Goal: Navigation & Orientation: Find specific page/section

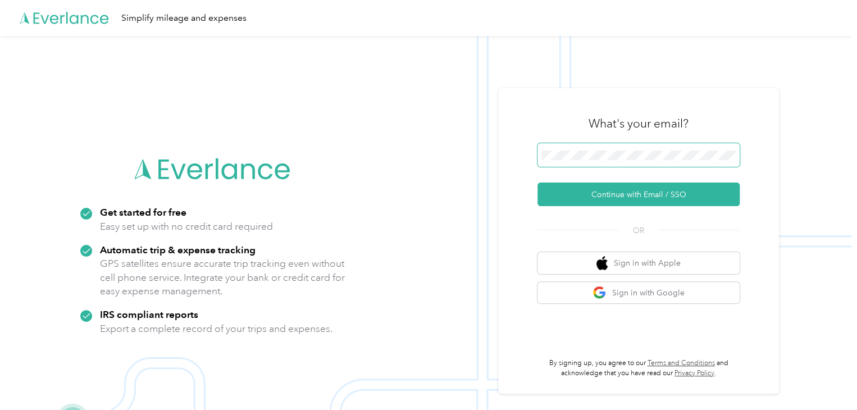
click at [568, 148] on span at bounding box center [638, 155] width 202 height 24
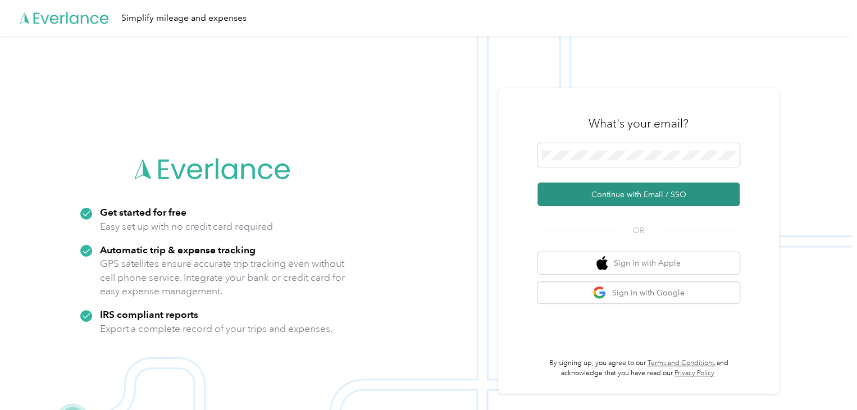
click at [616, 194] on button "Continue with Email / SSO" at bounding box center [638, 195] width 202 height 24
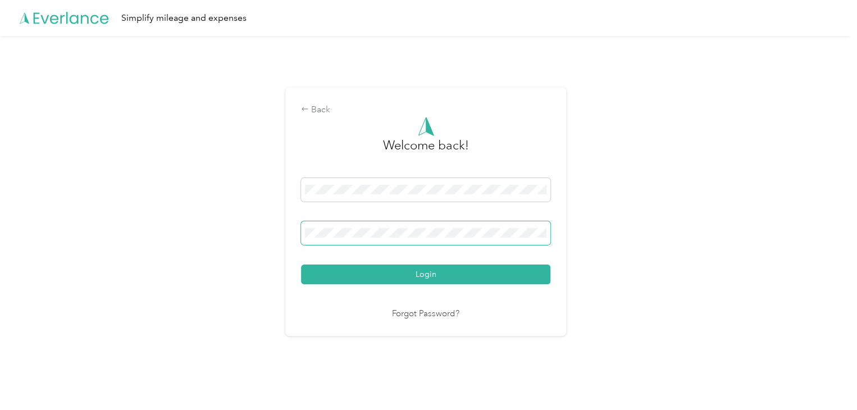
click at [301, 265] on button "Login" at bounding box center [425, 275] width 249 height 20
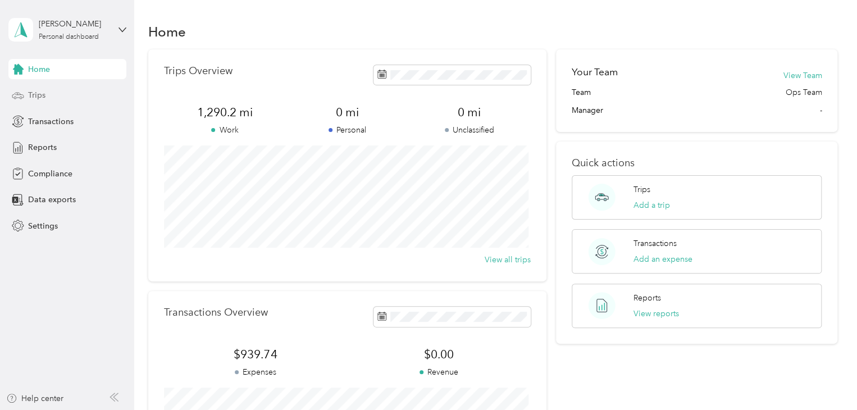
click at [37, 94] on span "Trips" at bounding box center [36, 95] width 17 height 12
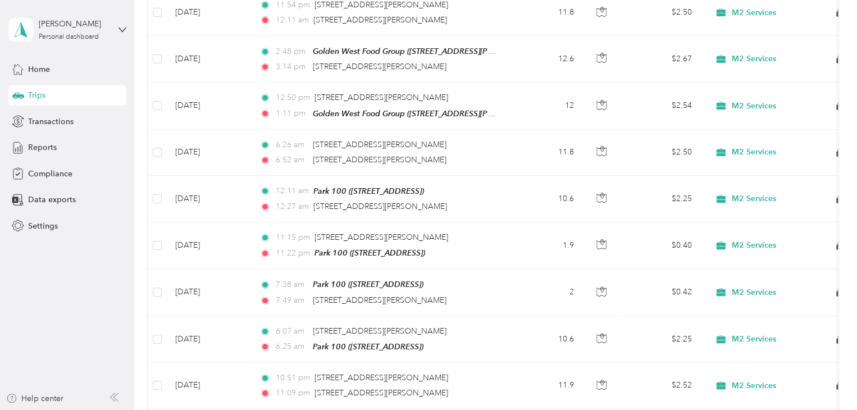
scroll to position [730, 0]
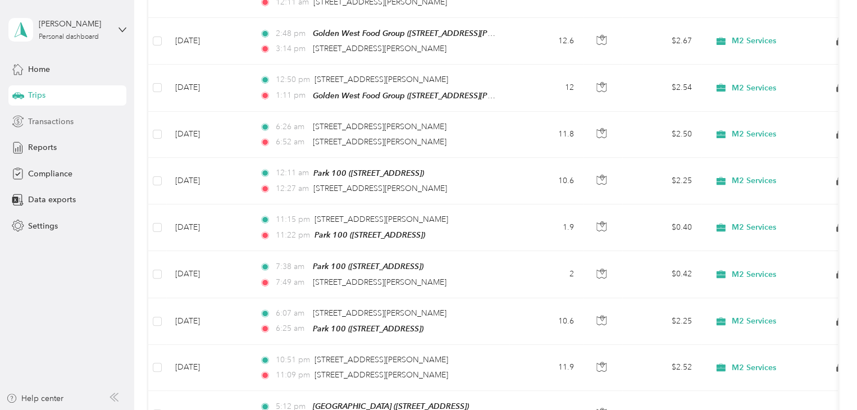
click at [52, 125] on span "Transactions" at bounding box center [50, 122] width 45 height 12
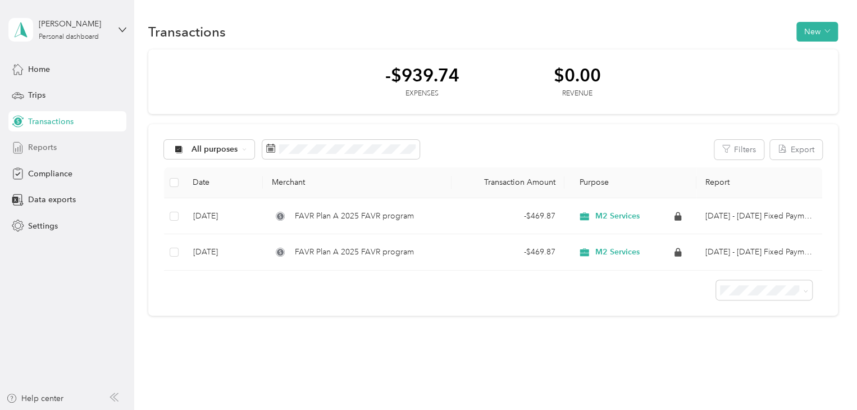
click at [40, 145] on span "Reports" at bounding box center [42, 148] width 29 height 12
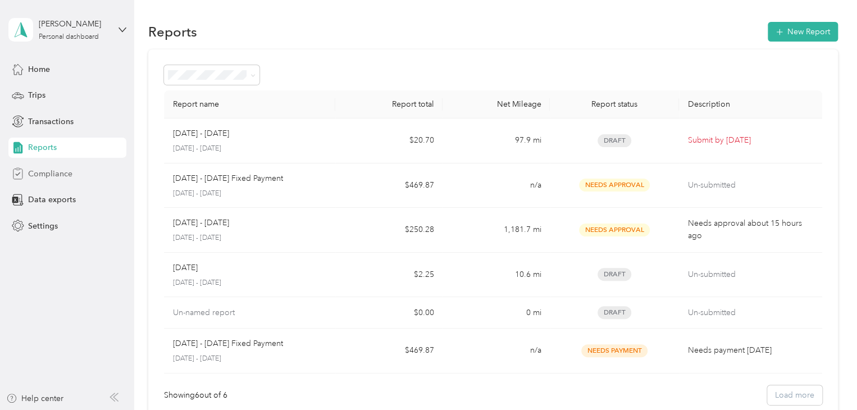
click at [55, 174] on span "Compliance" at bounding box center [50, 174] width 44 height 12
